Goal: Task Accomplishment & Management: Manage account settings

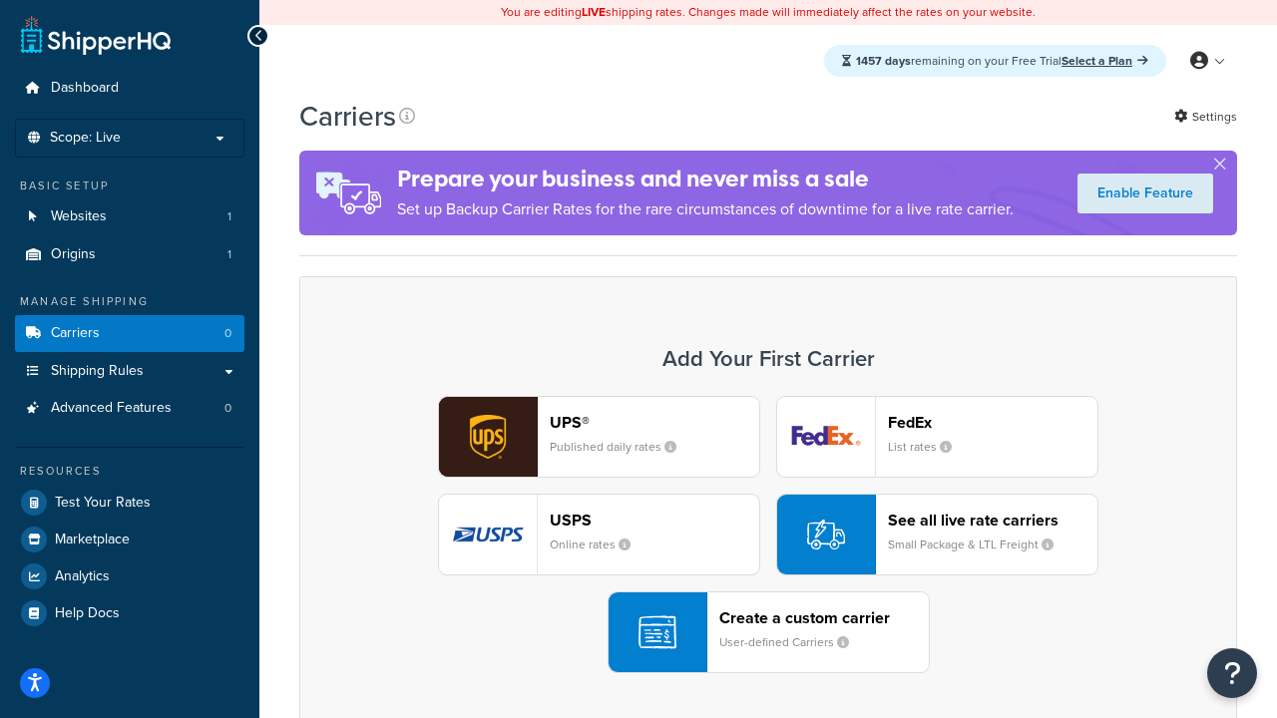
click at [768, 535] on div "UPS® Published daily rates FedEx List rates USPS Online rates See all live rate…" at bounding box center [768, 534] width 896 height 277
click at [993, 422] on header "FedEx" at bounding box center [992, 422] width 209 height 19
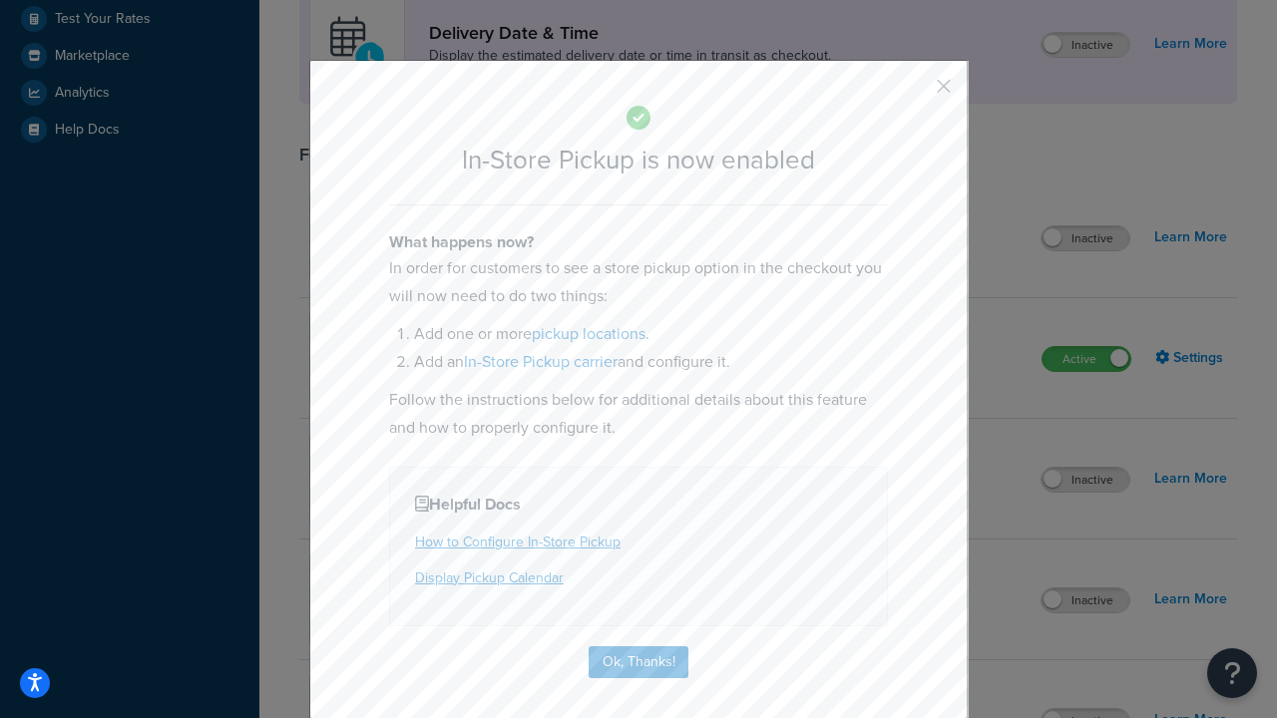
click at [914, 93] on button "button" at bounding box center [914, 93] width 5 height 5
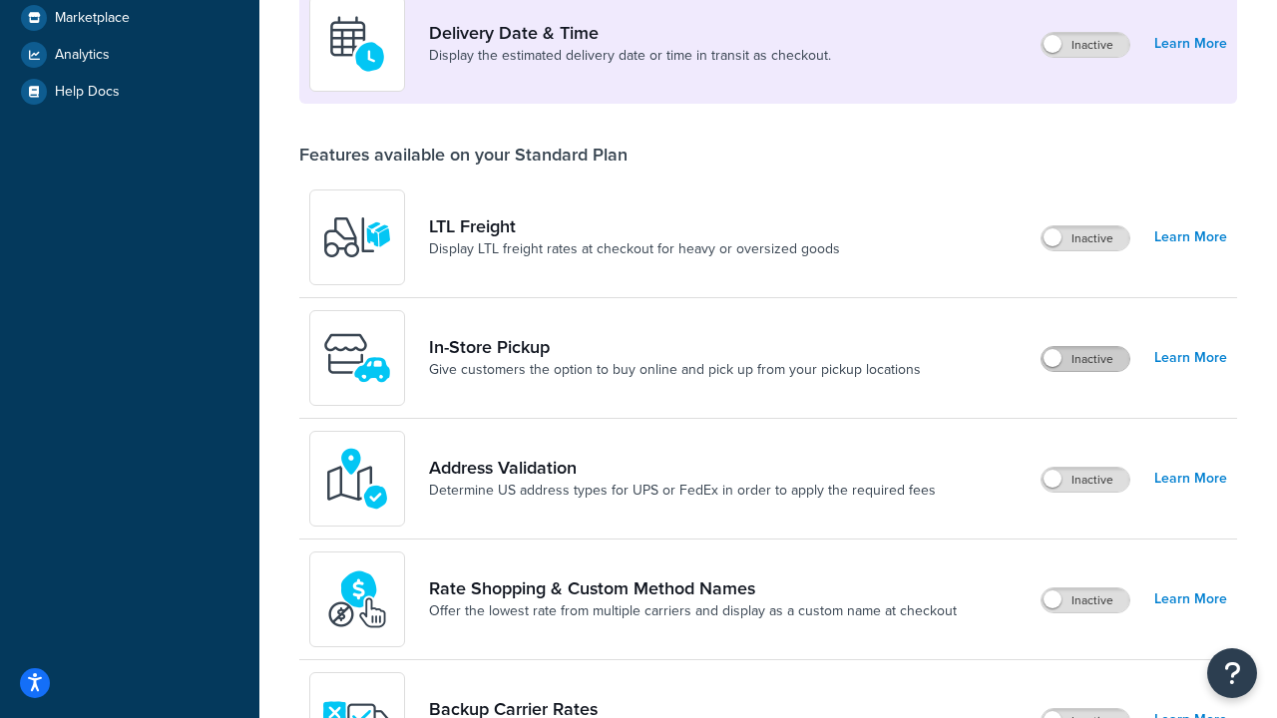
scroll to position [484, 0]
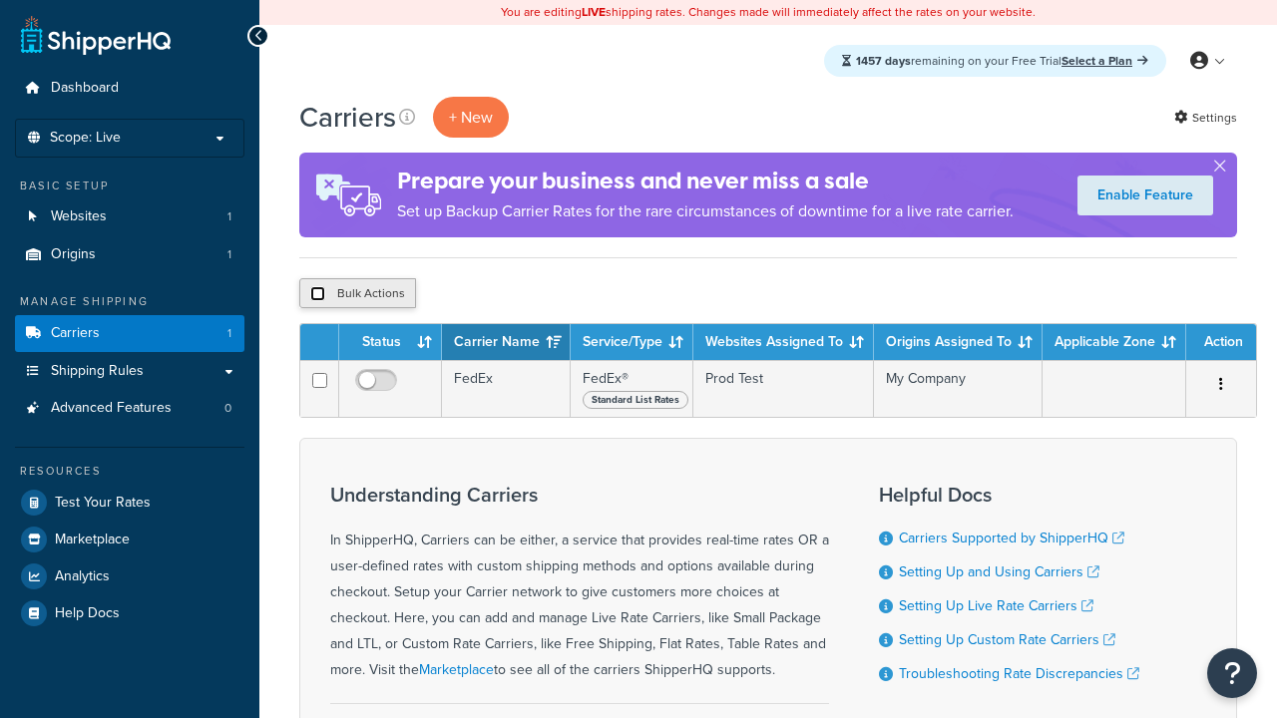
click at [317, 294] on input "checkbox" at bounding box center [317, 293] width 15 height 15
checkbox input "true"
click at [0, 0] on button "Delete" at bounding box center [0, 0] width 0 height 0
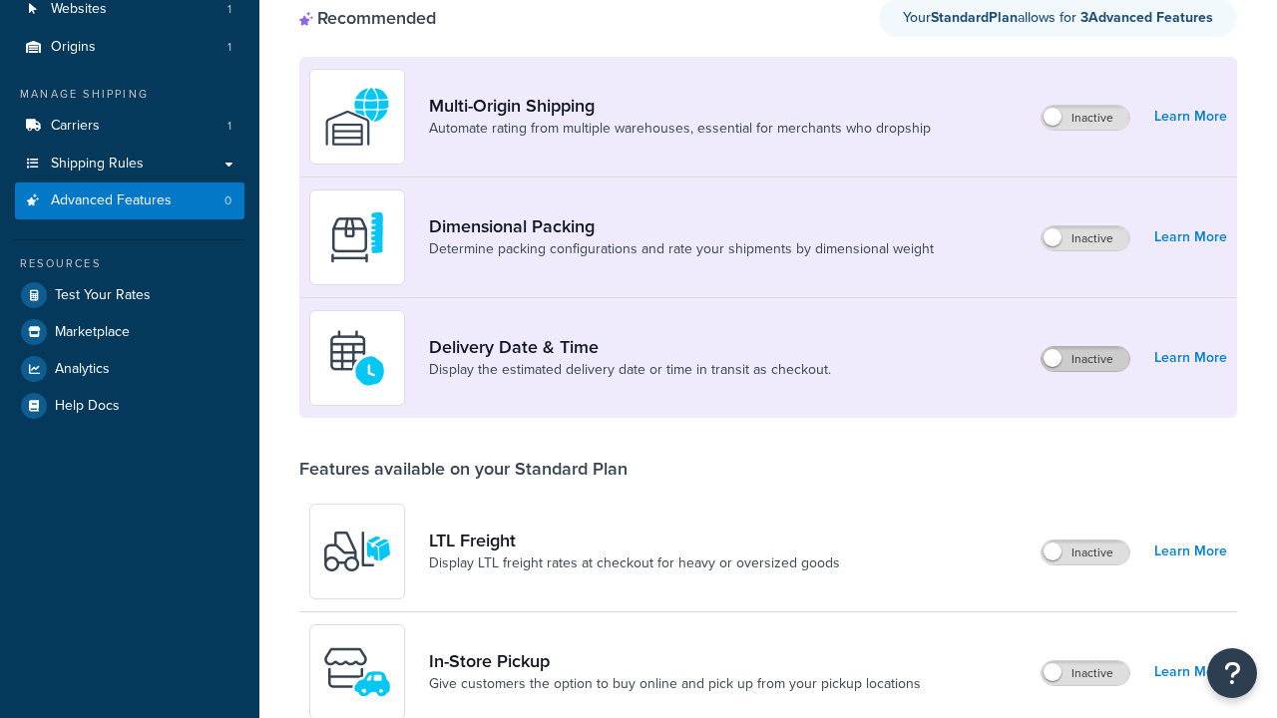
click at [1085, 347] on label "Inactive" at bounding box center [1085, 359] width 88 height 24
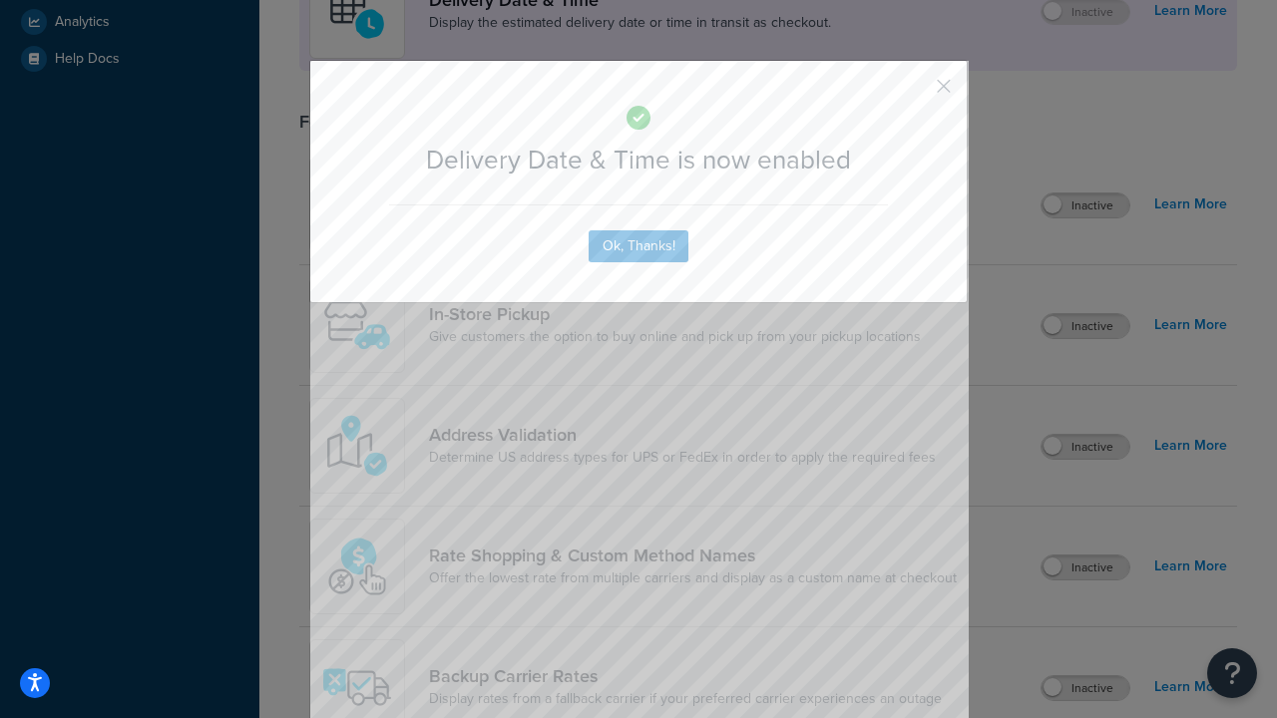
scroll to position [593, 0]
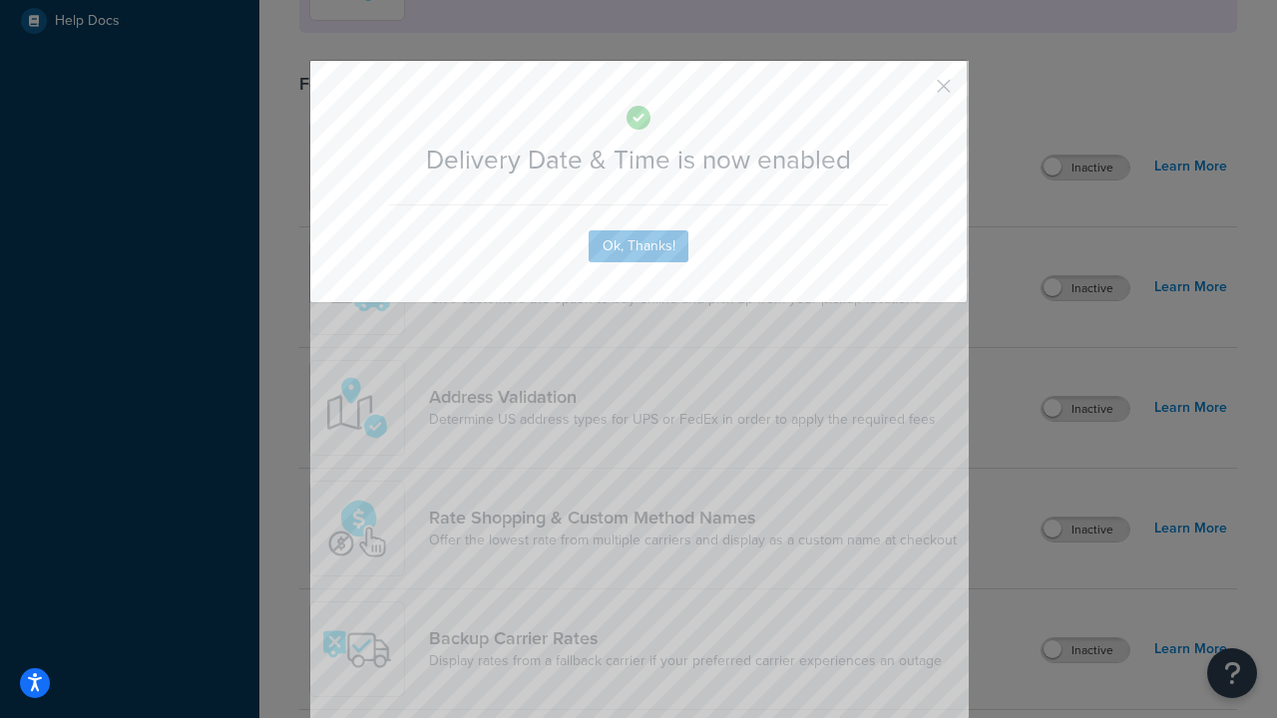
click at [914, 93] on button "button" at bounding box center [914, 93] width 5 height 5
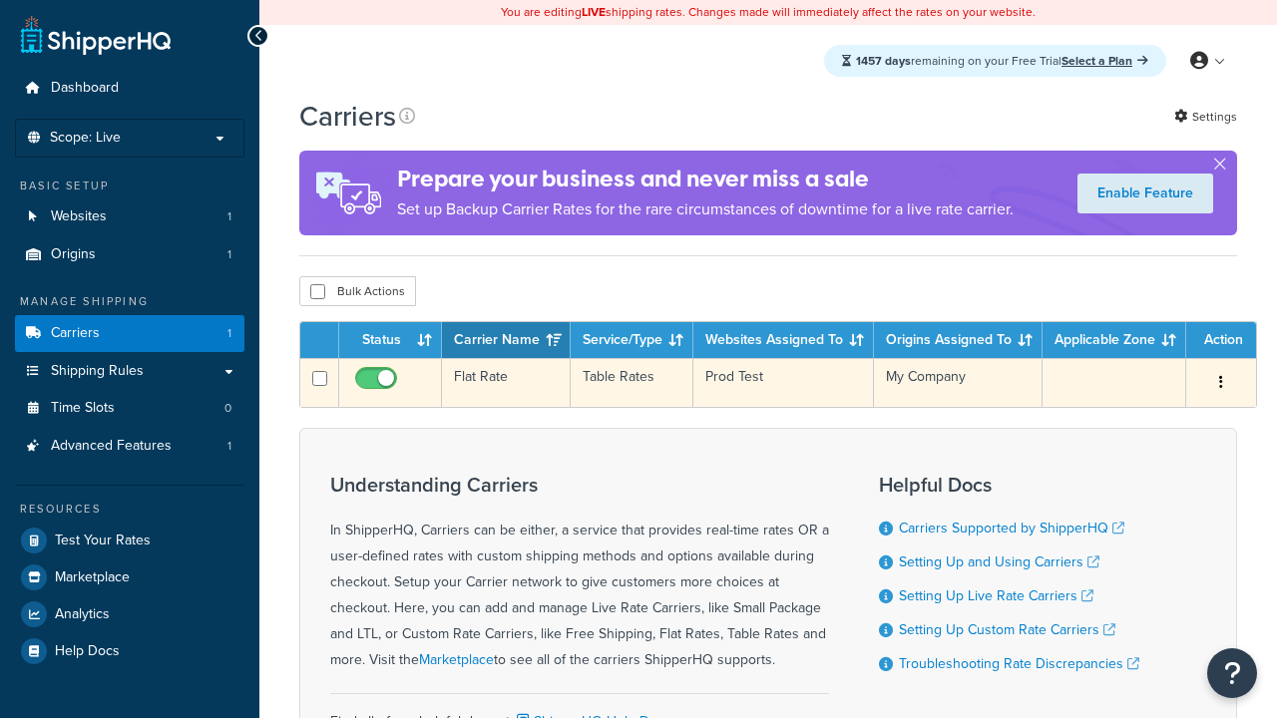
click at [506, 385] on td "Flat Rate" at bounding box center [506, 382] width 129 height 49
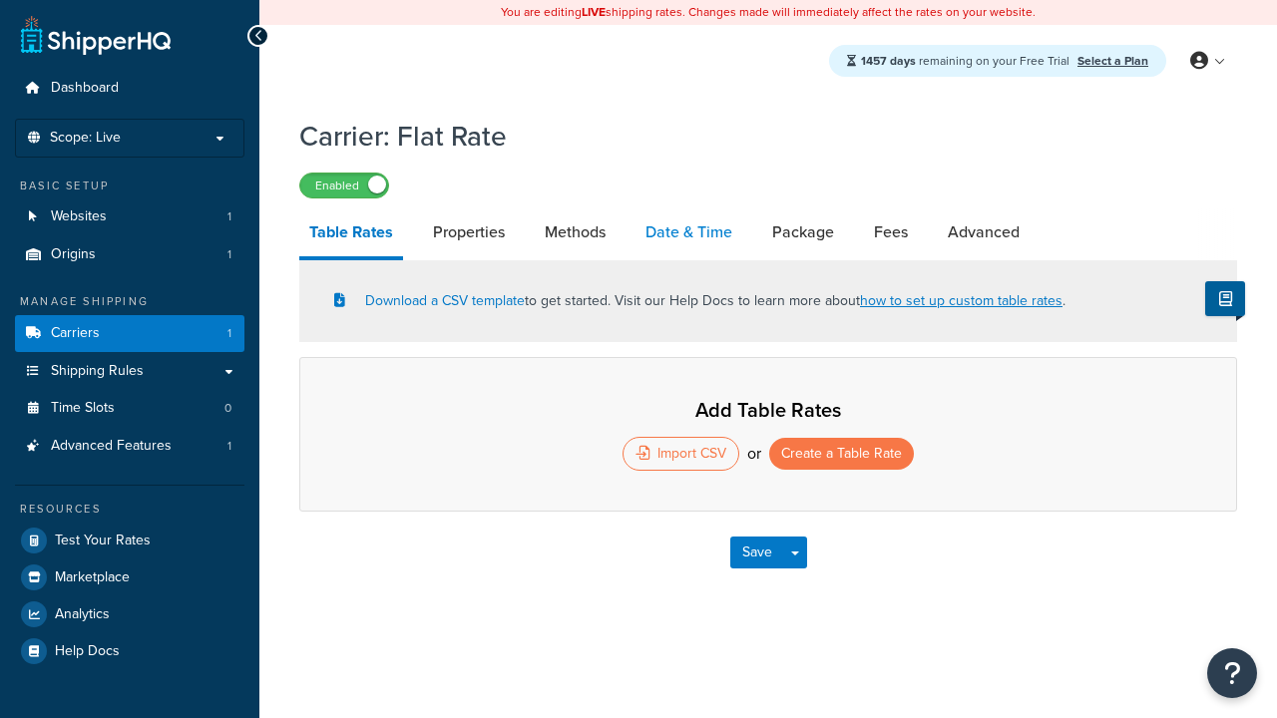
click at [688, 233] on link "Date & Time" at bounding box center [688, 232] width 107 height 48
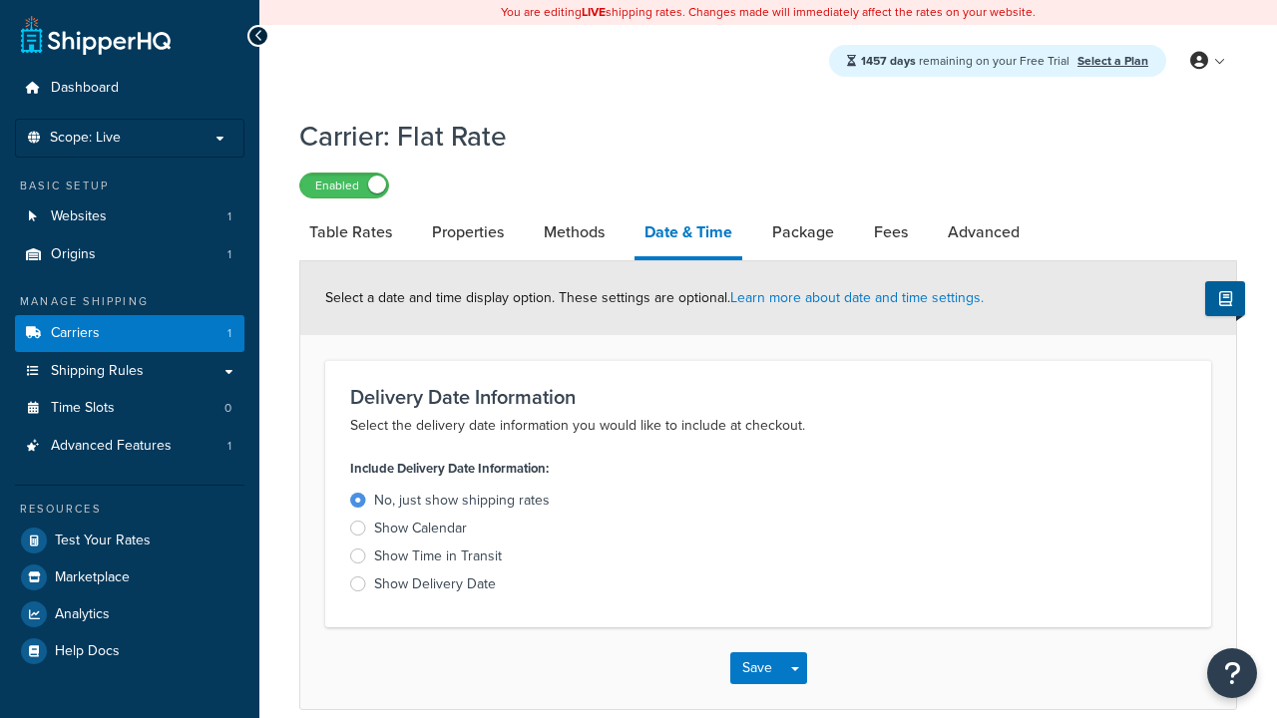
click at [420, 532] on div "Show Calendar" at bounding box center [420, 529] width 93 height 20
click at [0, 0] on input "Show Calendar" at bounding box center [0, 0] width 0 height 0
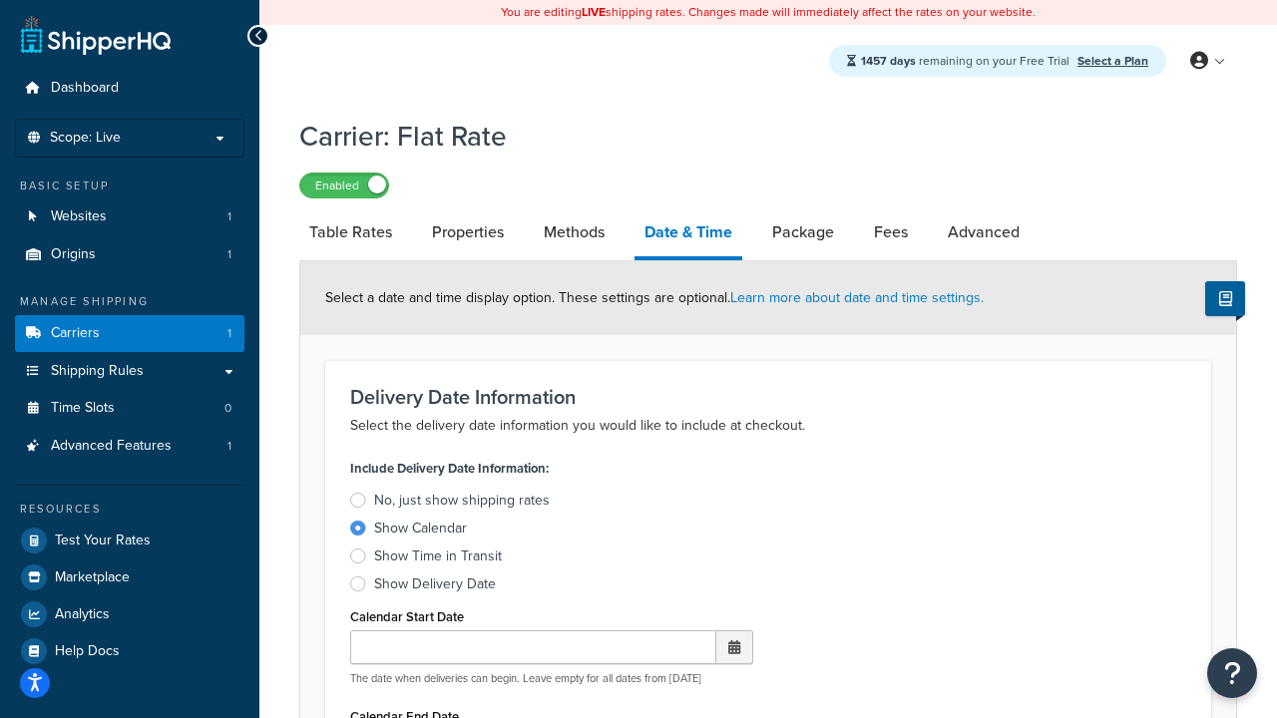
click at [420, 532] on div "Show Calendar" at bounding box center [420, 529] width 93 height 20
click at [0, 0] on input "Show Calendar" at bounding box center [0, 0] width 0 height 0
type input "07/29/2025"
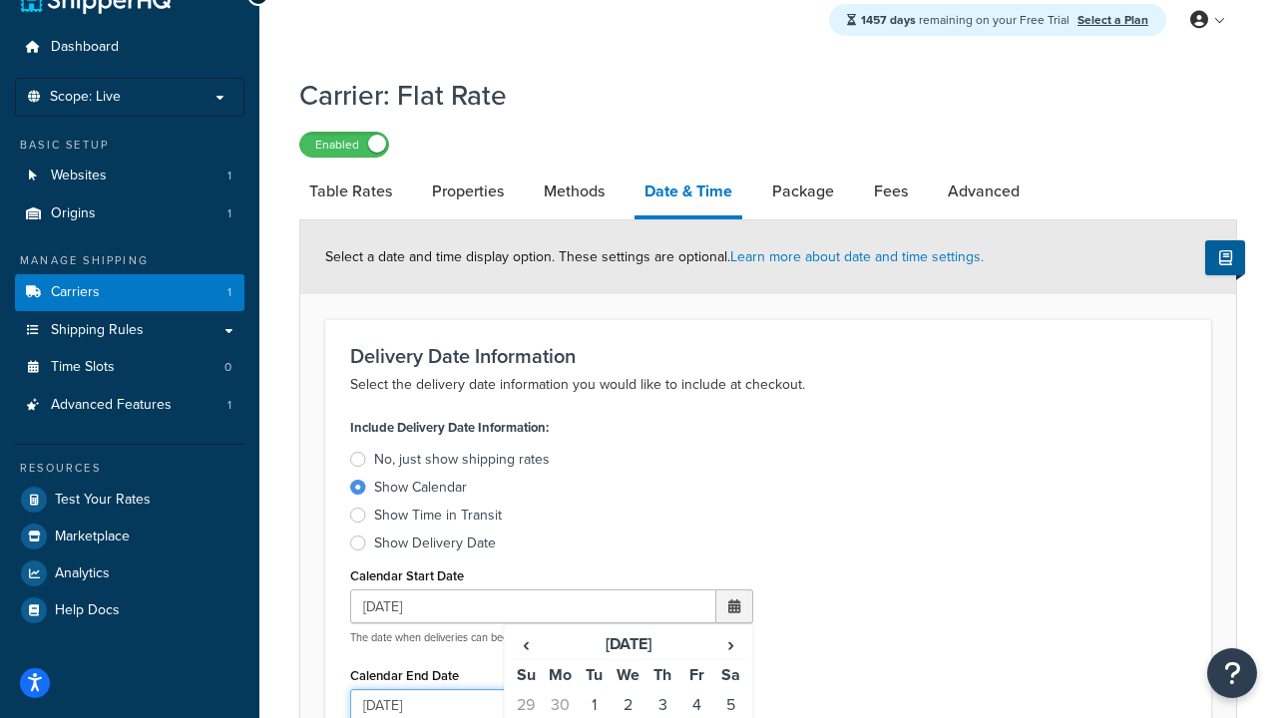
type input "07/29/2026"
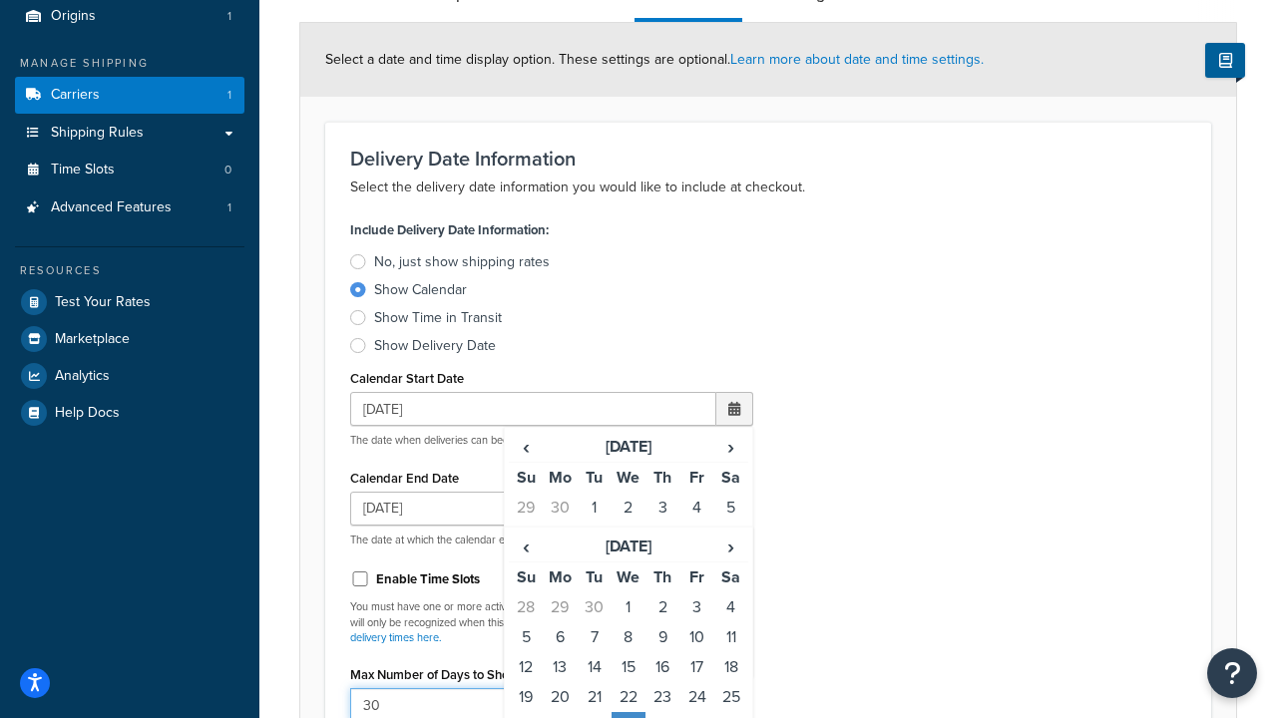
type input "30"
type input "11:00 AM"
type input "5"
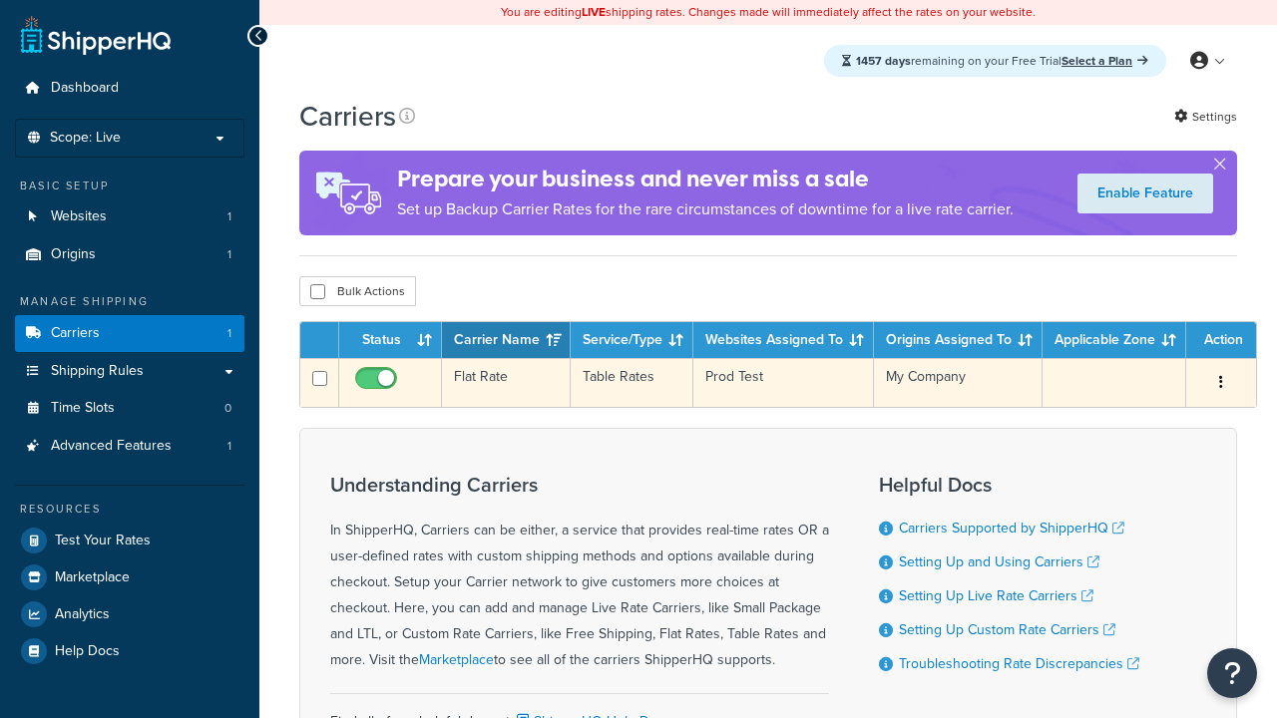
click at [506, 383] on td "Flat Rate" at bounding box center [506, 382] width 129 height 49
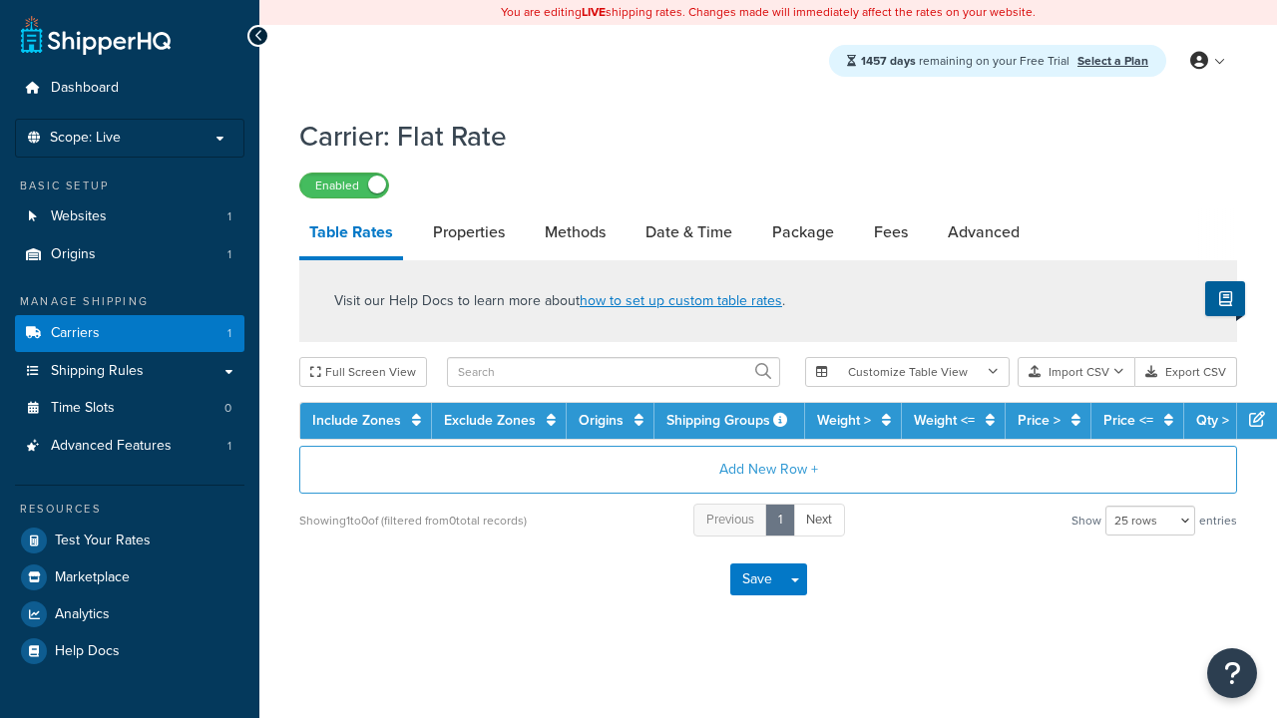
select select "25"
click at [688, 233] on link "Date & Time" at bounding box center [688, 232] width 107 height 48
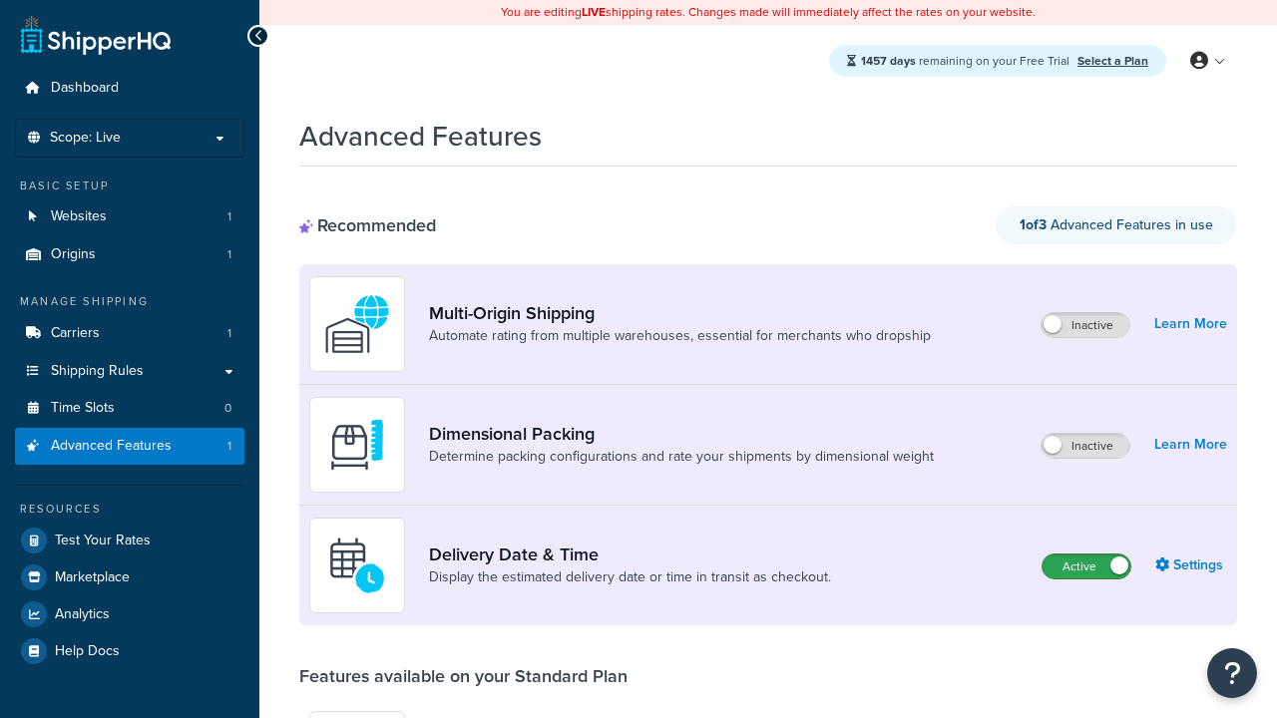
click at [1086, 567] on label "Active" at bounding box center [1086, 567] width 88 height 24
